Goal: Navigation & Orientation: Find specific page/section

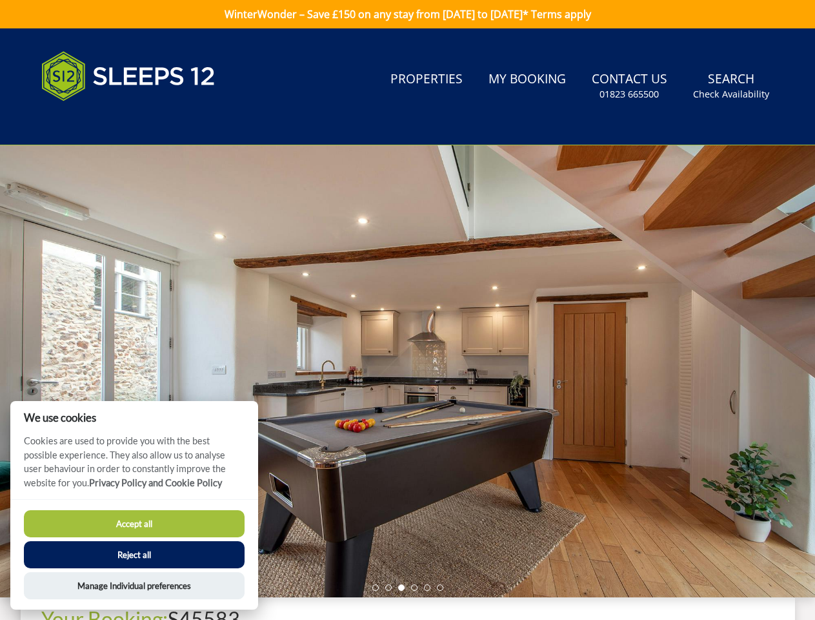
click at [407, 310] on div at bounding box center [407, 371] width 815 height 452
click at [732, 86] on link "Search Check Availability" at bounding box center [731, 86] width 86 height 42
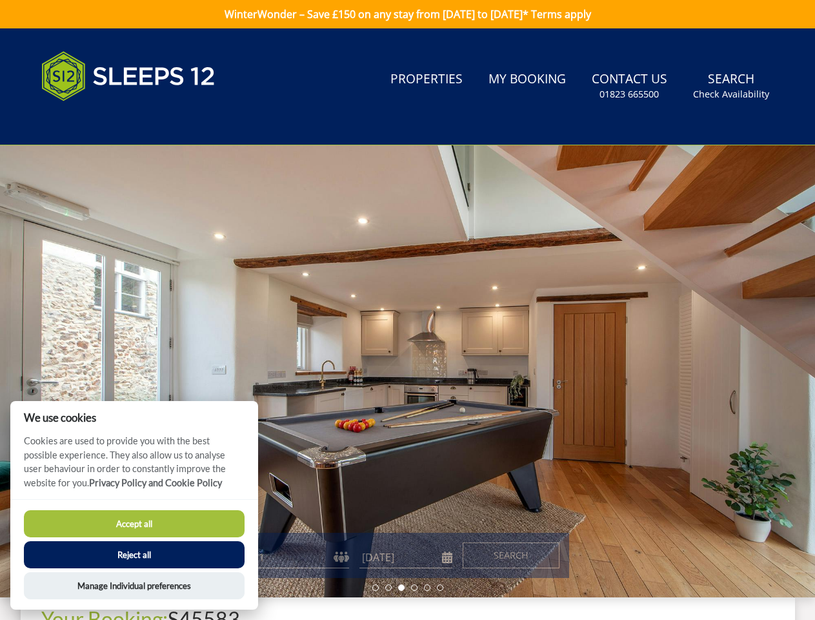
click at [407, 371] on div at bounding box center [407, 371] width 815 height 452
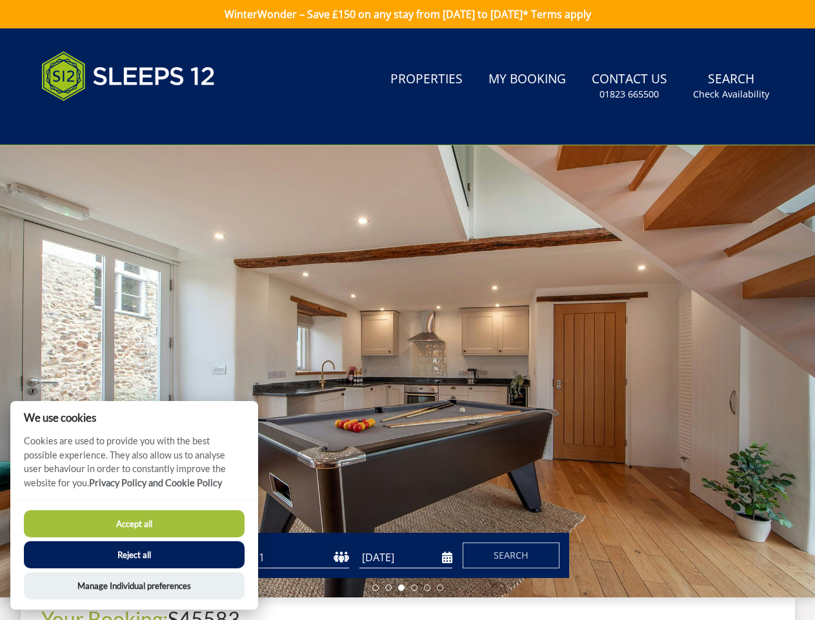
click at [376, 587] on li at bounding box center [375, 587] width 6 height 6
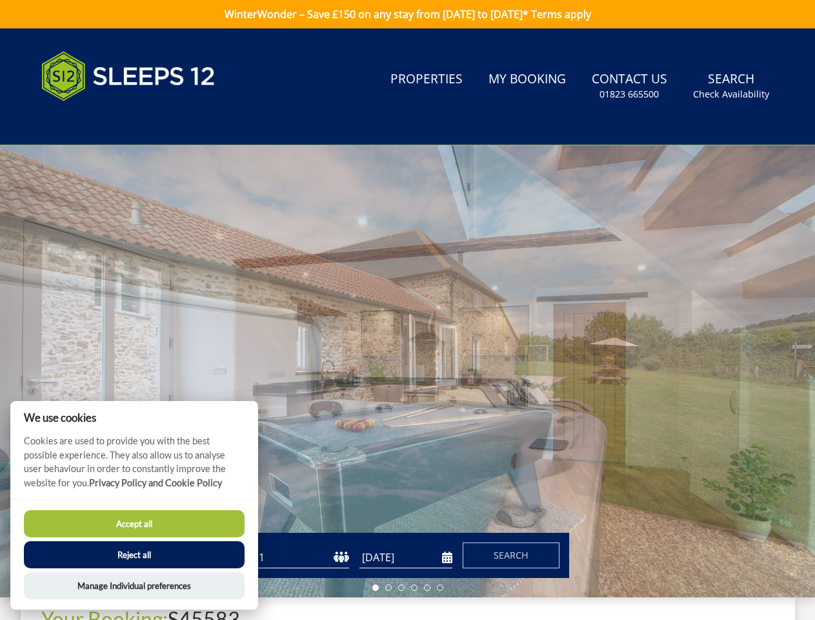
click at [389, 587] on li at bounding box center [388, 587] width 6 height 6
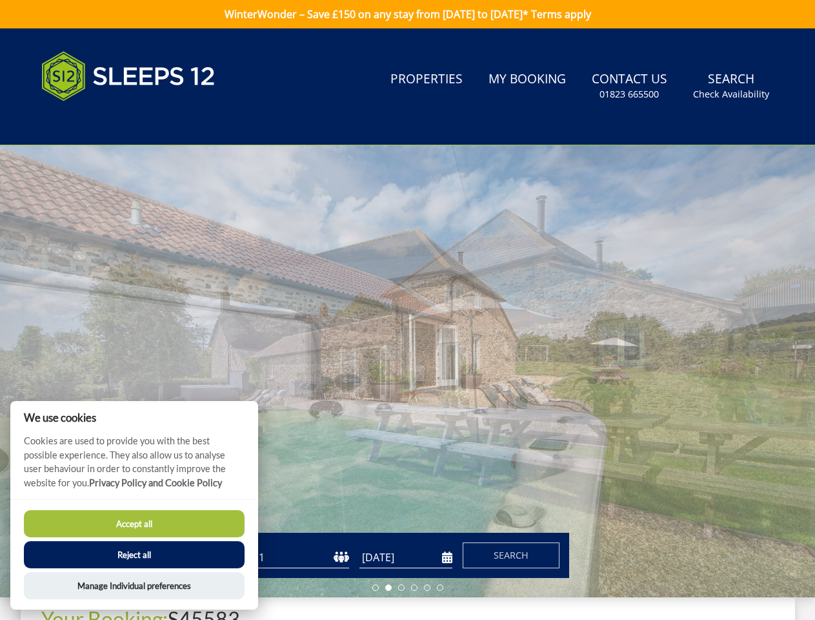
click at [402, 587] on li at bounding box center [401, 587] width 6 height 6
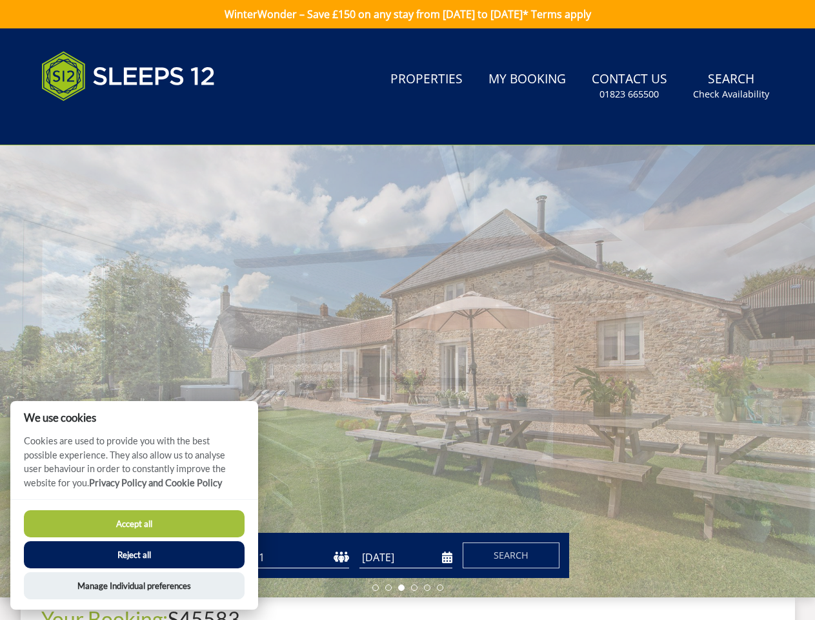
click at [414, 587] on li at bounding box center [414, 587] width 6 height 6
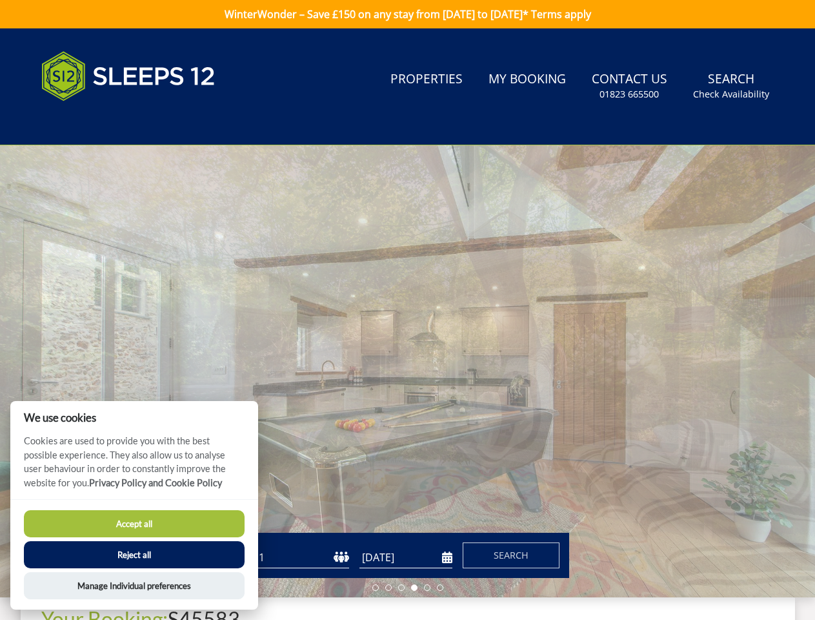
click at [427, 587] on li at bounding box center [427, 587] width 6 height 6
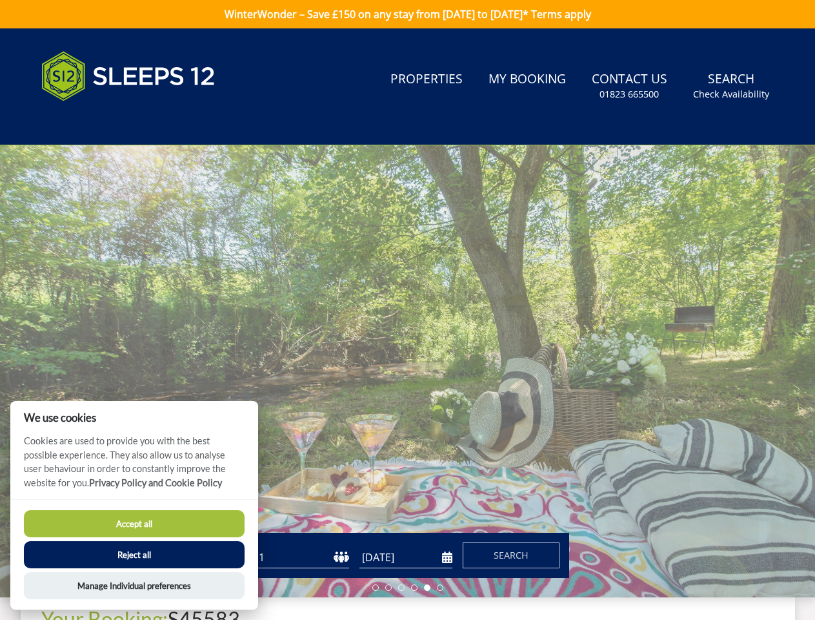
click at [440, 587] on li at bounding box center [440, 587] width 6 height 6
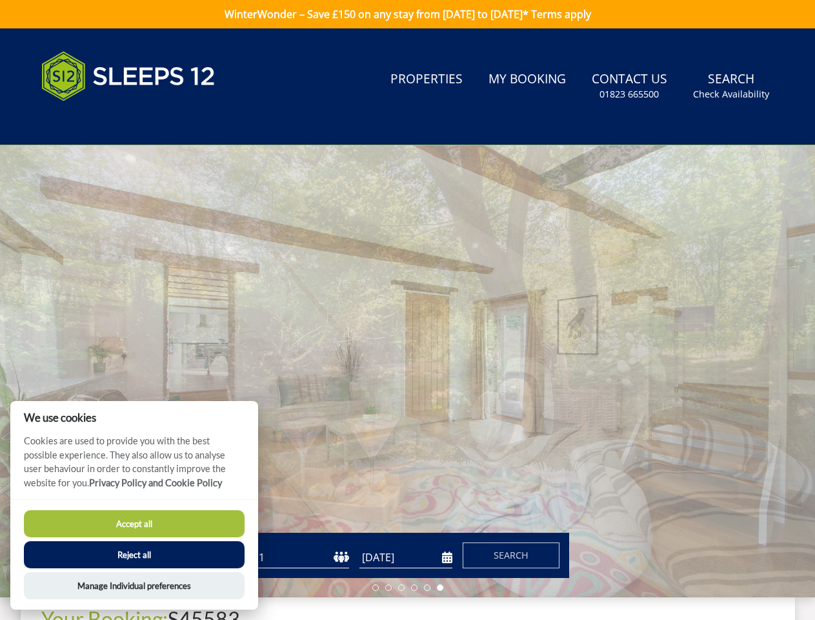
click at [134, 524] on button "Accept all" at bounding box center [134, 523] width 221 height 27
